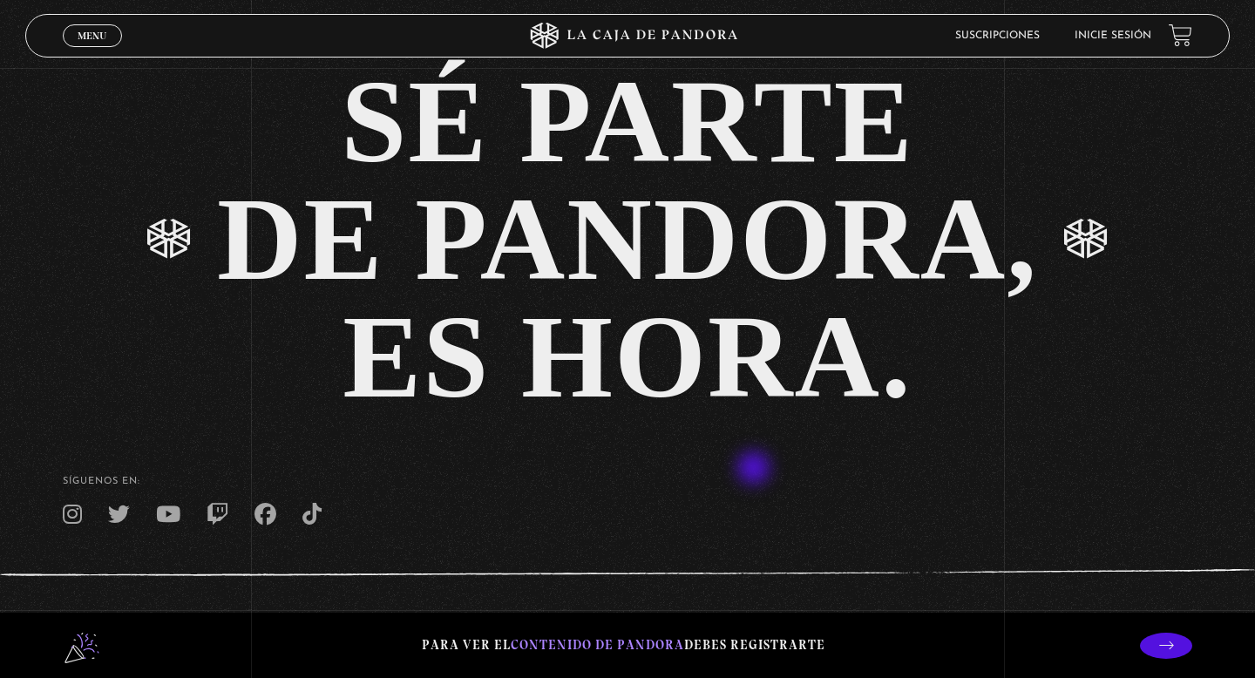
scroll to position [3895, 0]
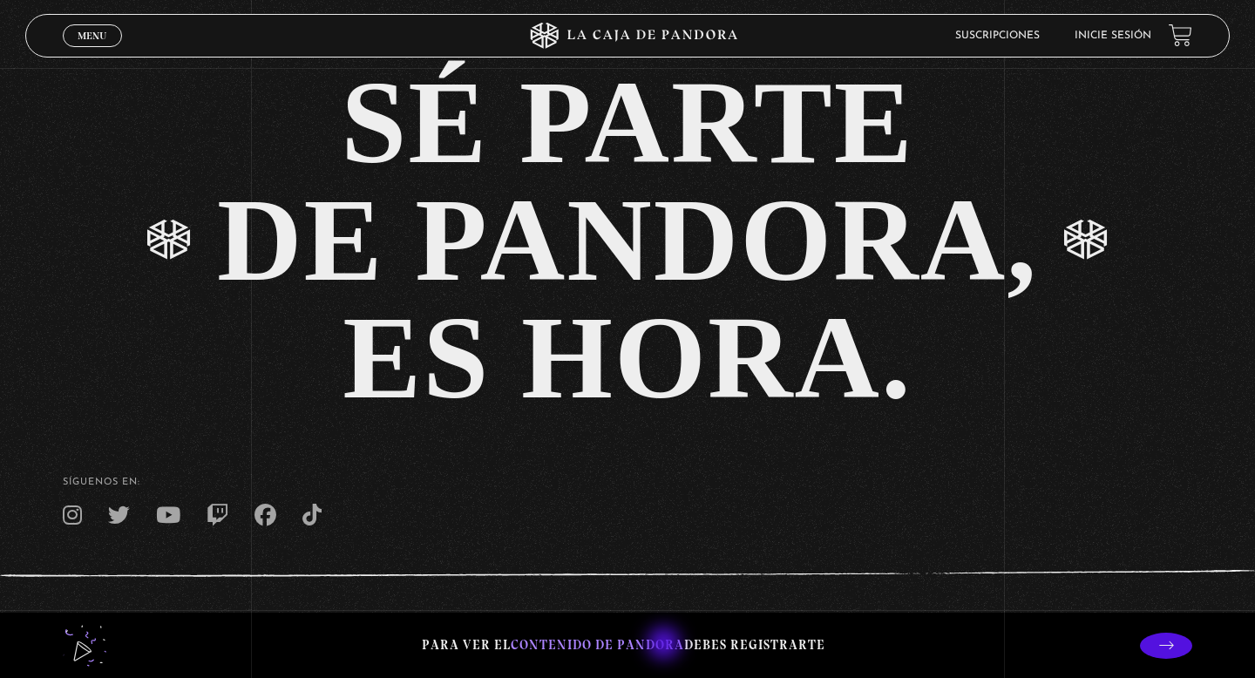
click at [634, 597] on span "contenido de Pandora" at bounding box center [597, 645] width 173 height 16
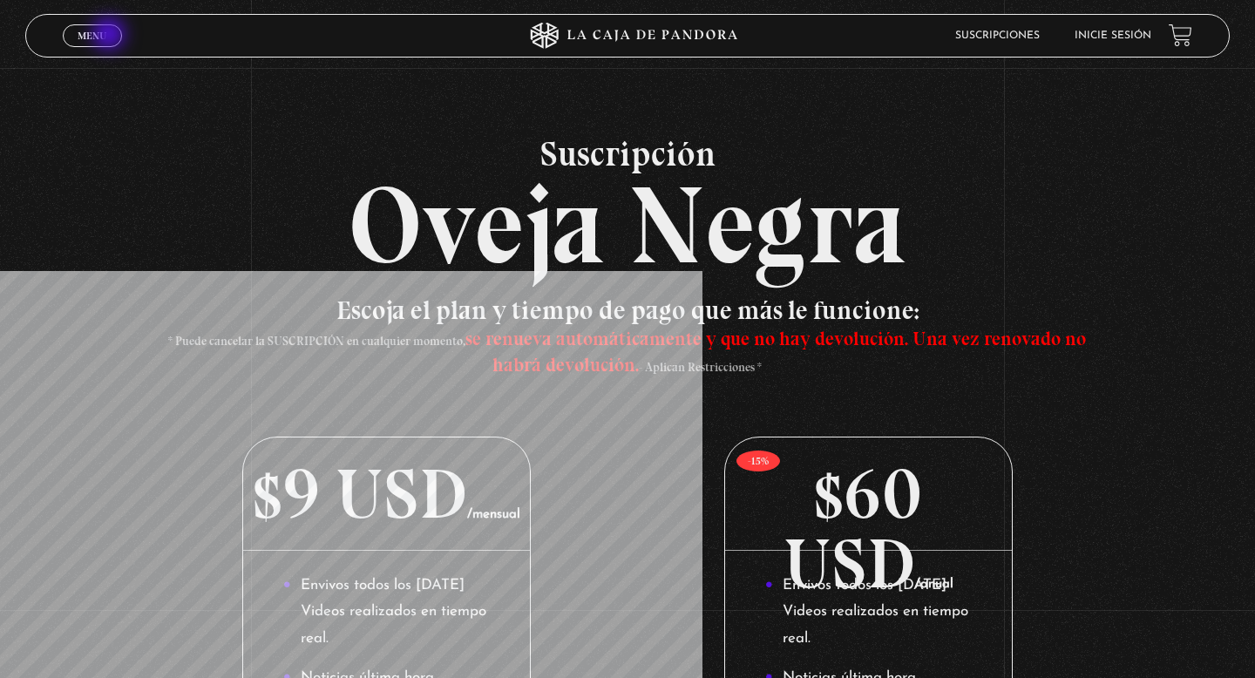
click at [111, 36] on link "Menu Cerrar" at bounding box center [92, 35] width 59 height 23
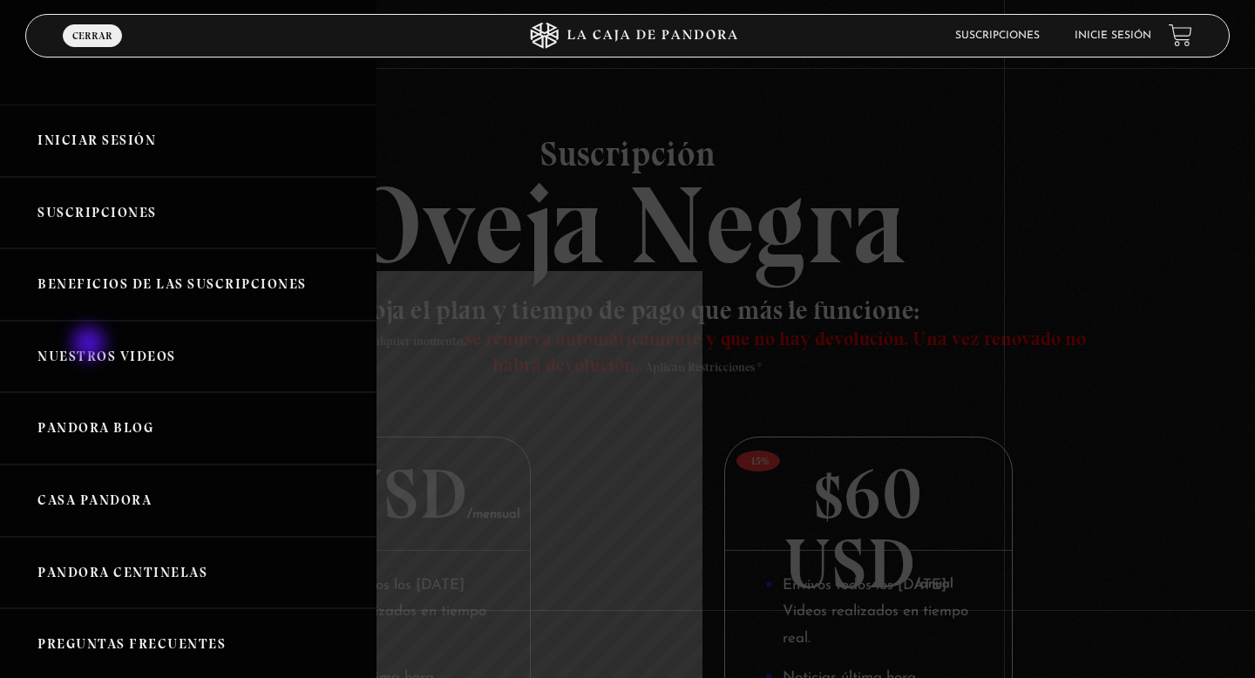
click at [91, 345] on link "Nuestros Videos" at bounding box center [188, 357] width 377 height 72
click at [165, 343] on link "Nuestros Videos" at bounding box center [188, 357] width 377 height 72
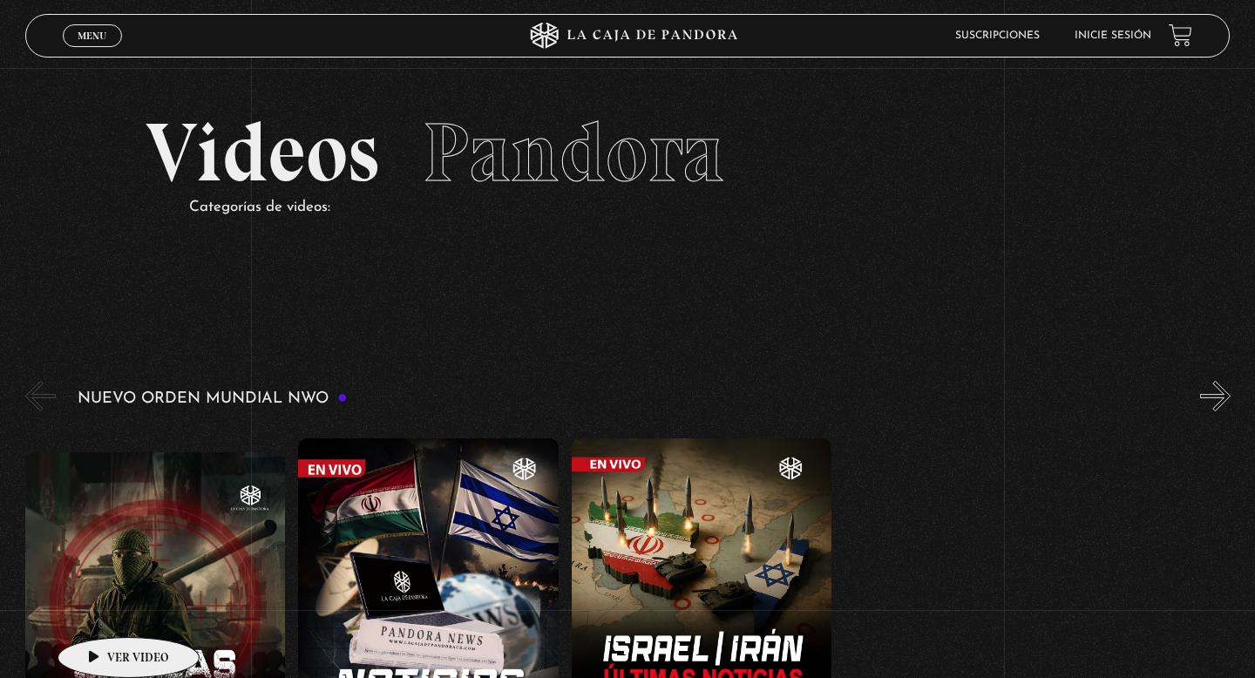
scroll to position [128, 0]
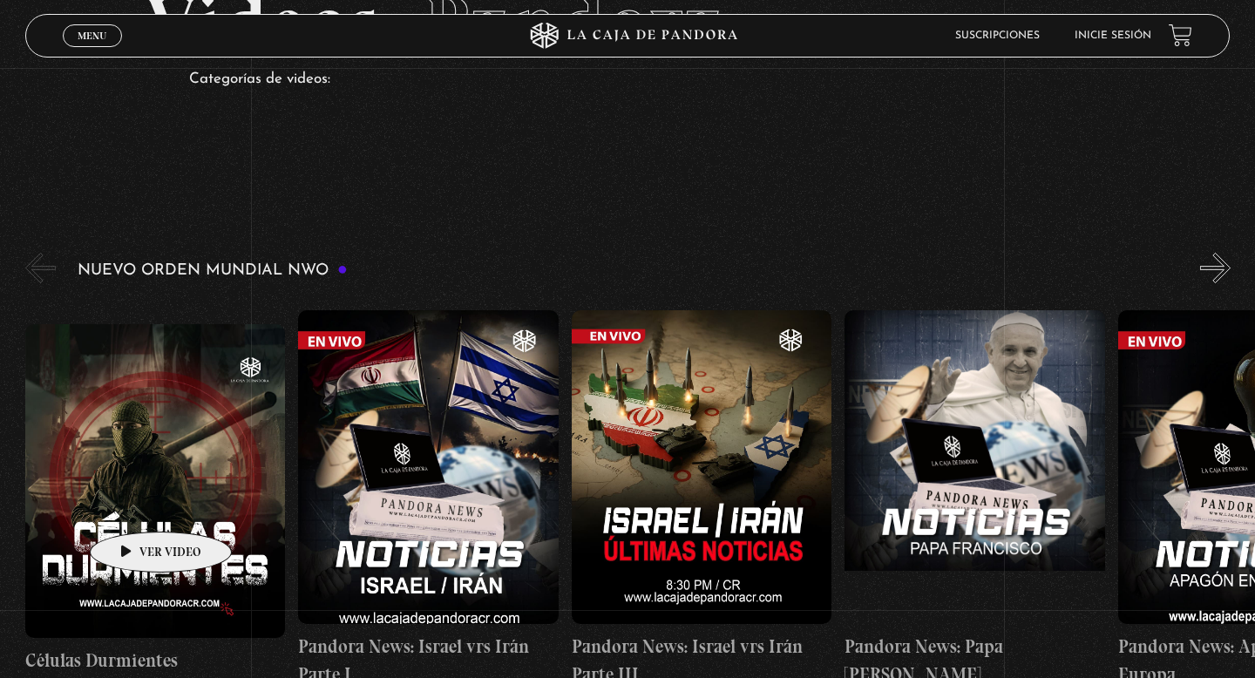
click at [133, 506] on figure at bounding box center [155, 481] width 261 height 314
